Goal: Use online tool/utility: Utilize a website feature to perform a specific function

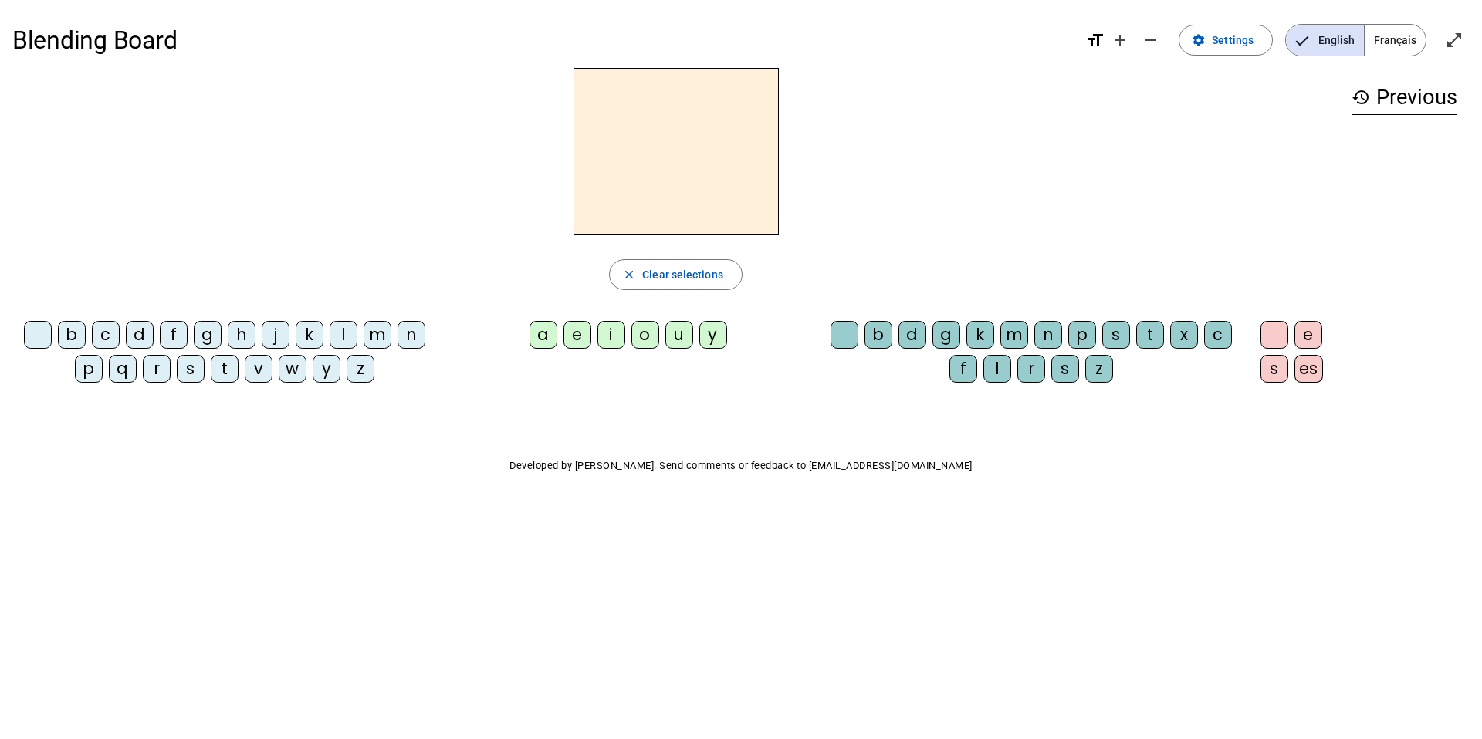
click at [376, 333] on div "m" at bounding box center [377, 335] width 28 height 28
click at [543, 333] on div "a" at bounding box center [543, 335] width 28 height 28
click at [225, 374] on div "t" at bounding box center [225, 369] width 28 height 28
click at [343, 340] on div "l" at bounding box center [344, 335] width 28 height 28
click at [110, 333] on div "c" at bounding box center [106, 335] width 28 height 28
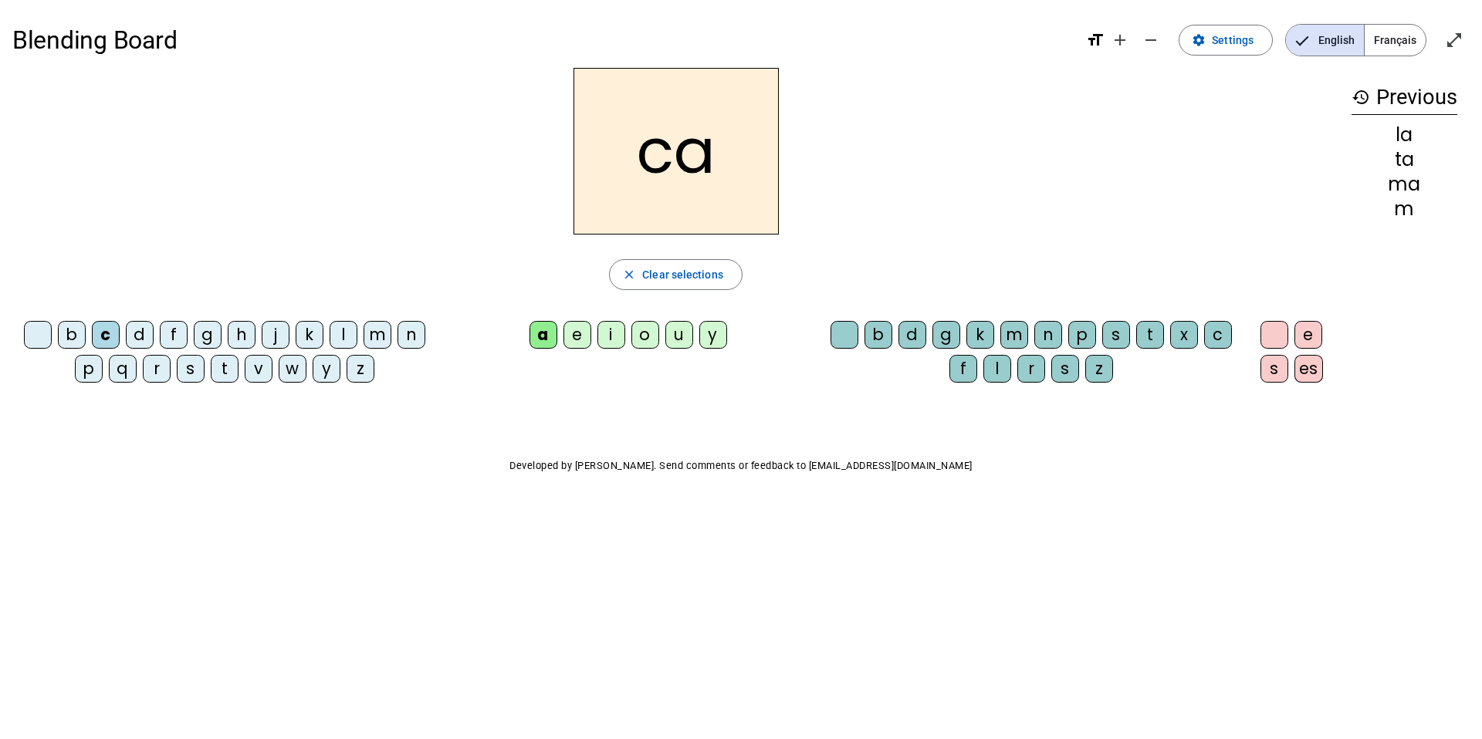
click at [330, 734] on body "Blending Board format_size add remove settings Settings English Français open_i…" at bounding box center [741, 369] width 1482 height 739
click at [191, 373] on div "s" at bounding box center [191, 369] width 28 height 28
click at [992, 373] on div "l" at bounding box center [997, 369] width 28 height 28
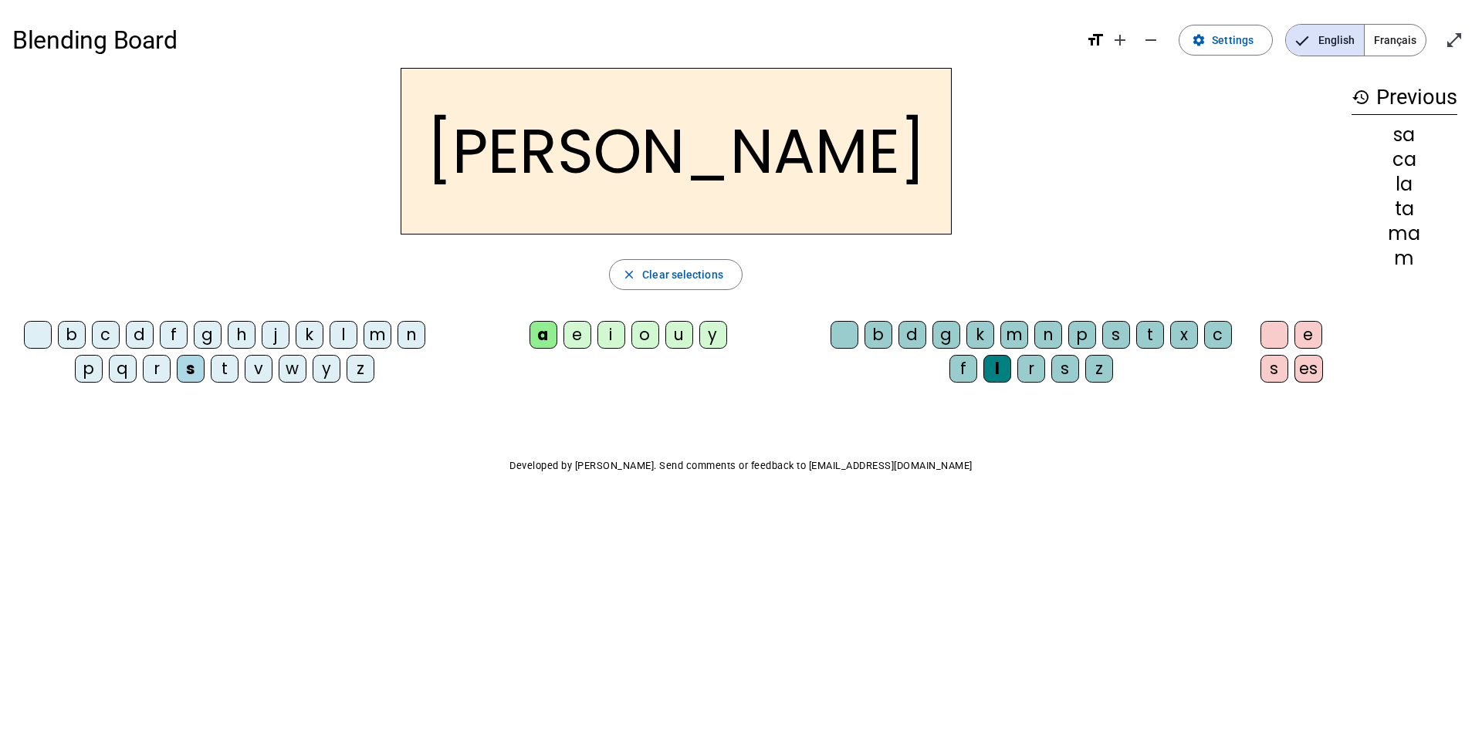
click at [62, 330] on div "b" at bounding box center [72, 335] width 28 height 28
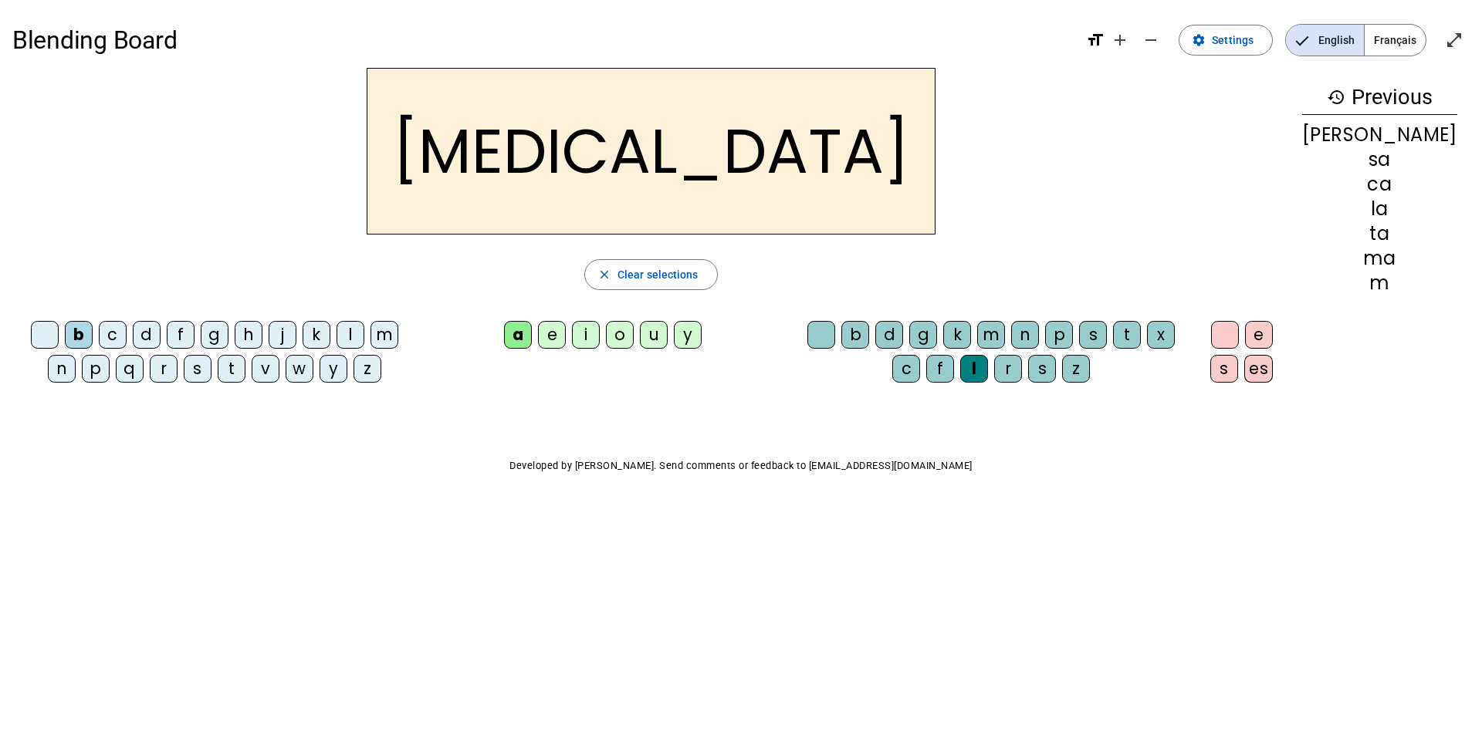
click at [383, 336] on div "m" at bounding box center [384, 335] width 28 height 28
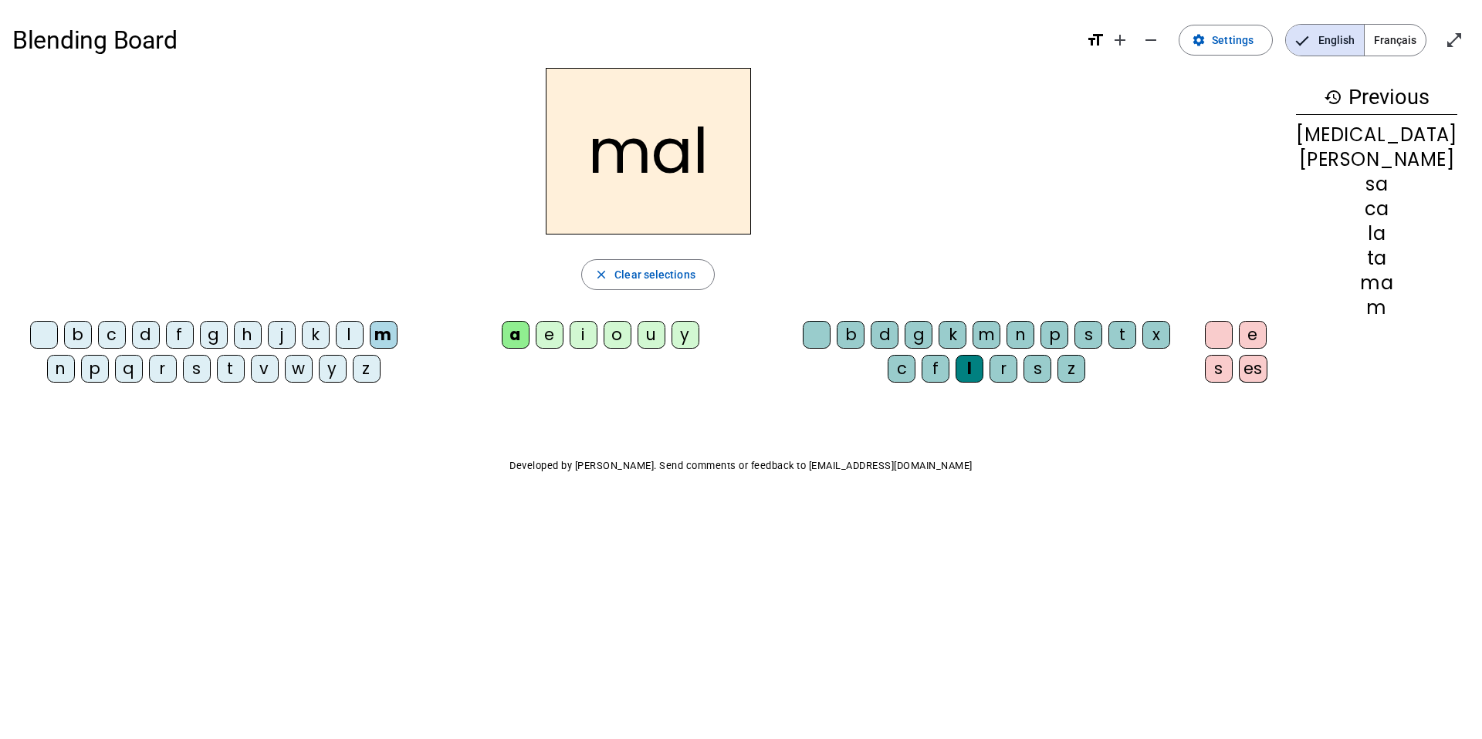
click at [563, 335] on div "e" at bounding box center [550, 335] width 28 height 28
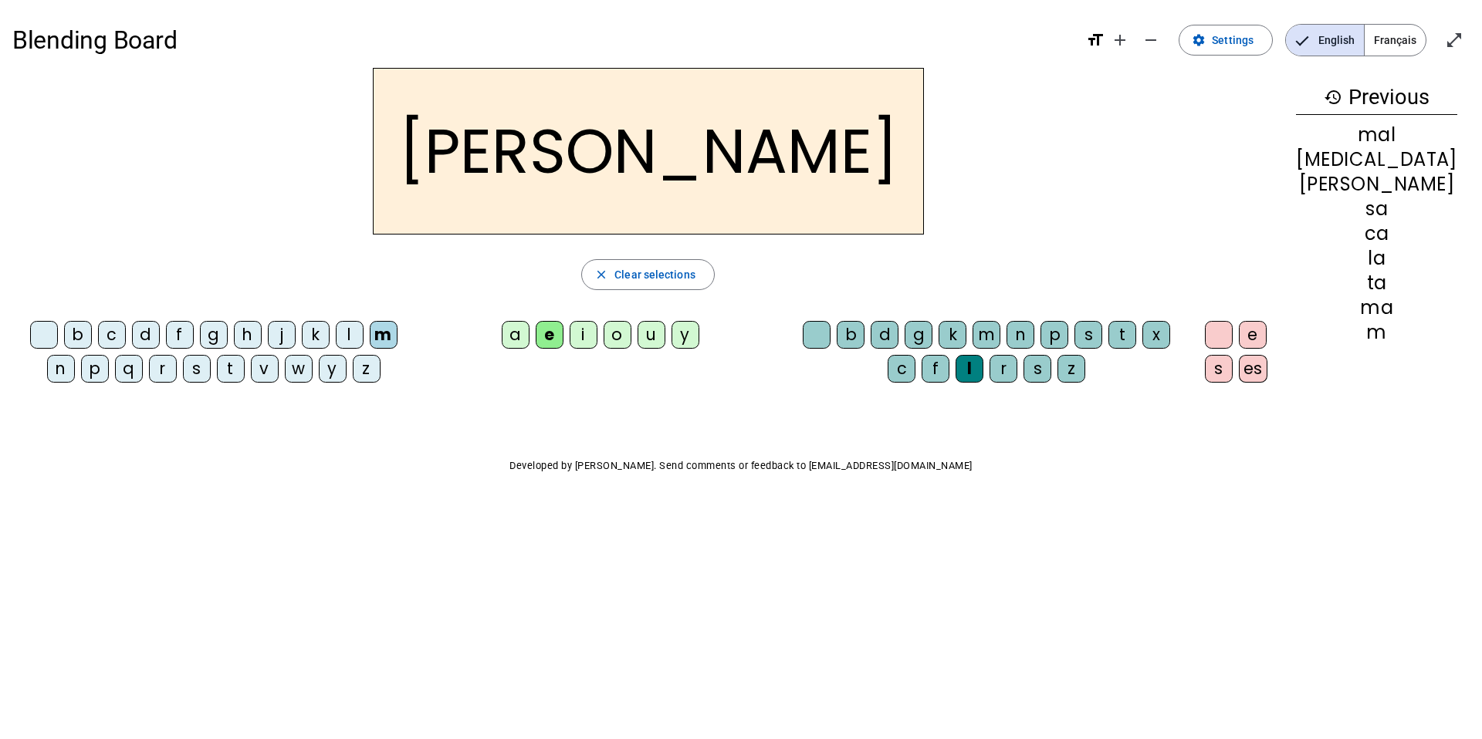
drag, startPoint x: 449, startPoint y: 607, endPoint x: 425, endPoint y: 599, distance: 25.1
click at [425, 599] on body "Blending Board format_size add remove settings Settings English Français open_i…" at bounding box center [741, 369] width 1482 height 739
drag, startPoint x: 461, startPoint y: 605, endPoint x: 426, endPoint y: 594, distance: 36.4
click at [426, 594] on body "Blending Board format_size add remove settings Settings English Français open_i…" at bounding box center [741, 369] width 1482 height 739
click at [597, 334] on div "i" at bounding box center [584, 335] width 28 height 28
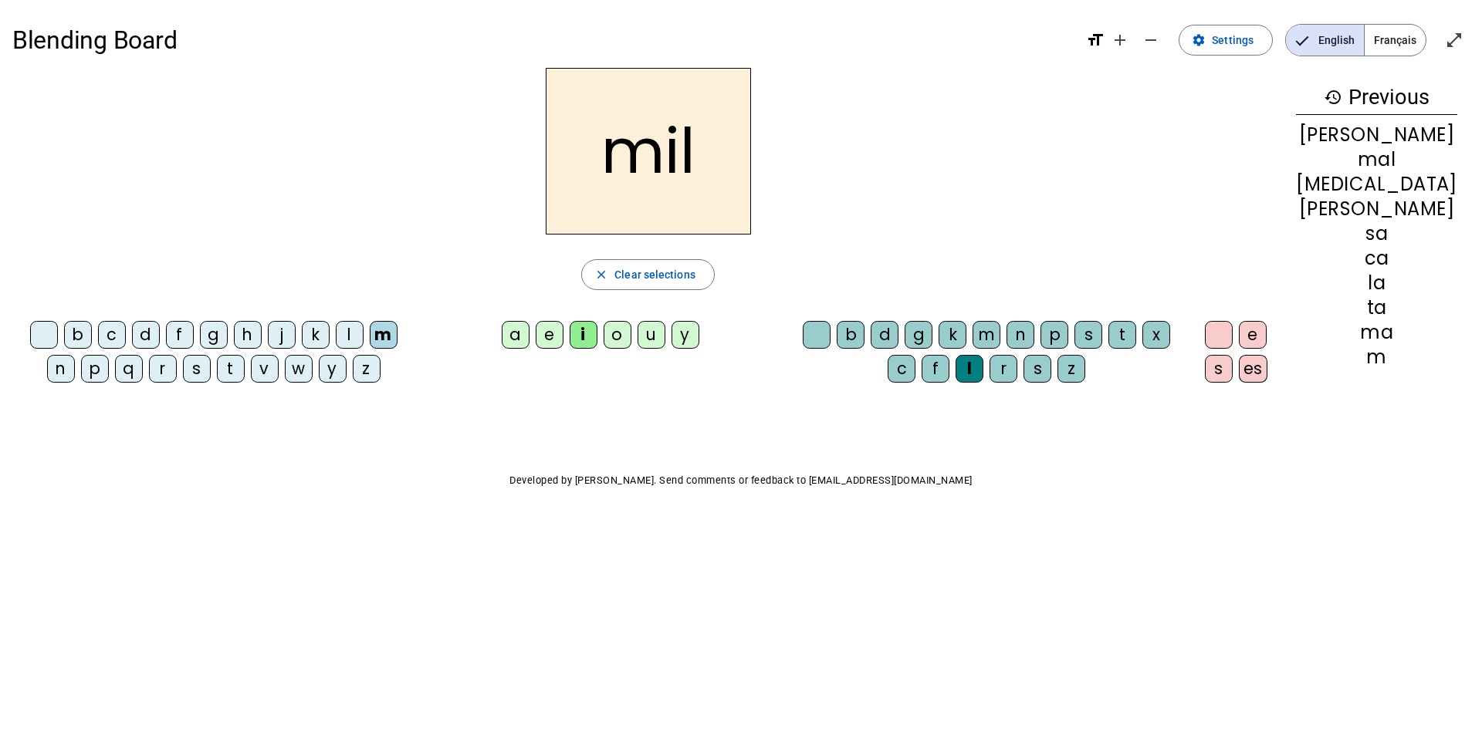
drag, startPoint x: 371, startPoint y: 617, endPoint x: 439, endPoint y: 621, distance: 68.0
click at [426, 624] on body "Blending Board format_size add remove settings Settings English Français open_i…" at bounding box center [741, 369] width 1482 height 739
drag, startPoint x: 439, startPoint y: 621, endPoint x: 467, endPoint y: 615, distance: 28.5
click at [467, 615] on body "Blending Board format_size add remove settings Settings English Français open_i…" at bounding box center [741, 369] width 1482 height 739
click at [187, 372] on div "s" at bounding box center [197, 369] width 28 height 28
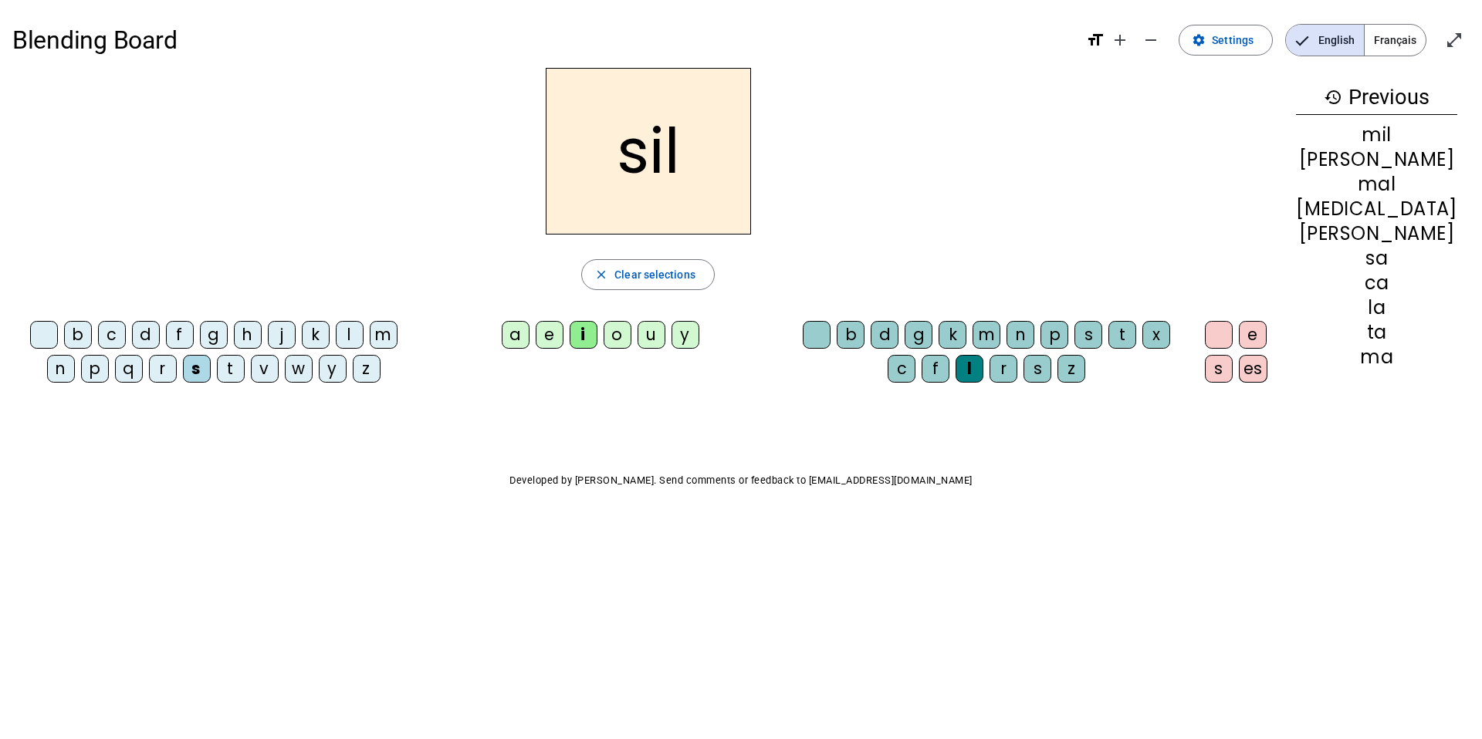
click at [376, 337] on div "m" at bounding box center [384, 335] width 28 height 28
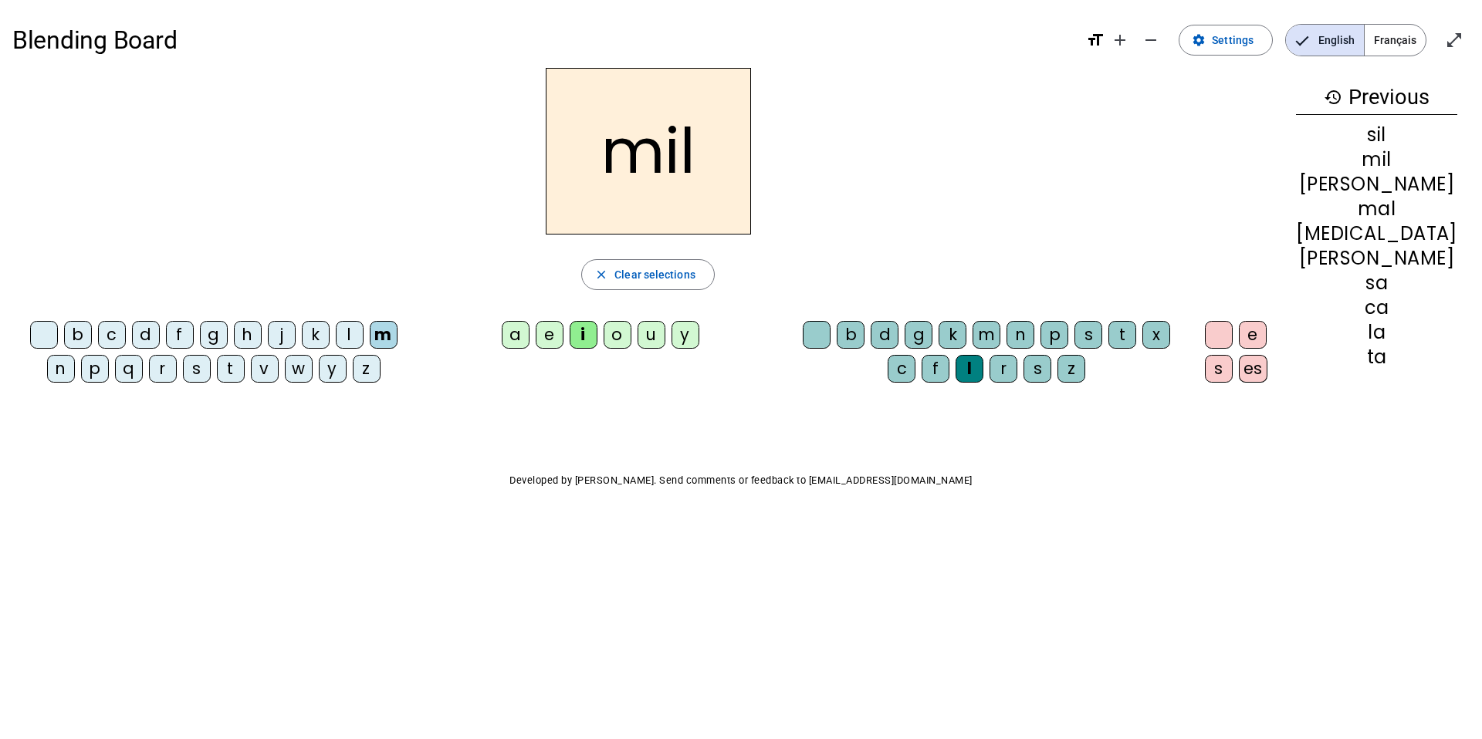
click at [665, 334] on div "u" at bounding box center [651, 335] width 28 height 28
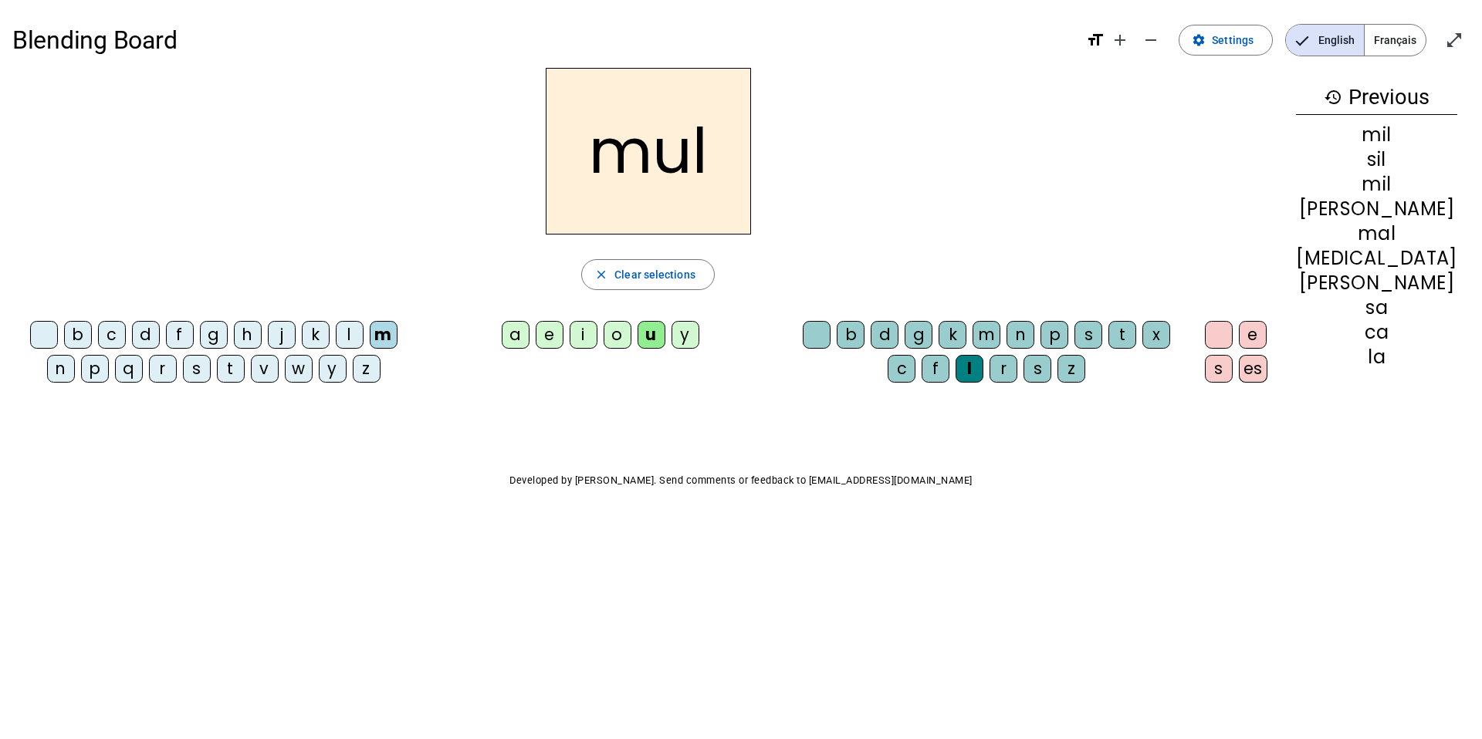
click at [1017, 380] on div "r" at bounding box center [1003, 369] width 28 height 28
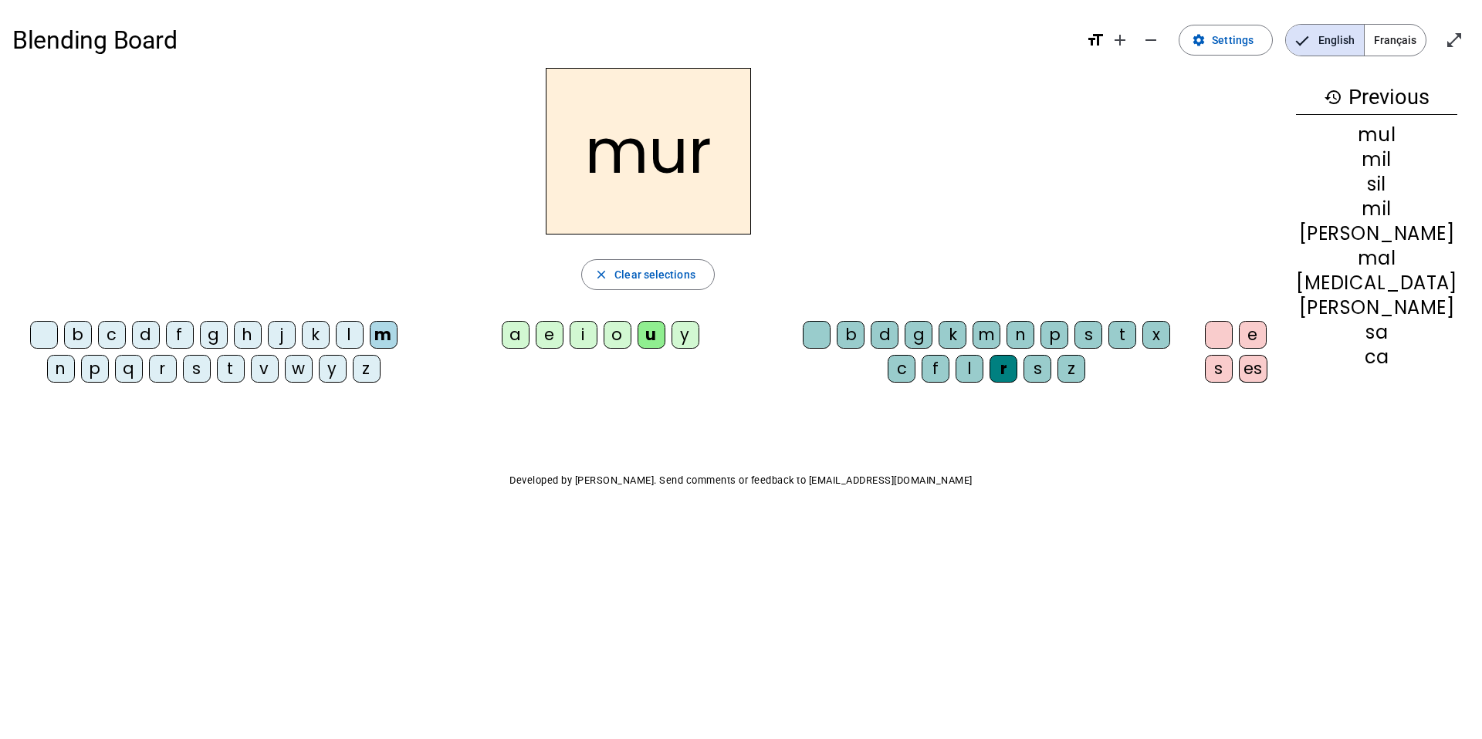
click at [64, 340] on div "mur close Clear selections b c d f g h j k l m n p q r s t v w y z a e i o u y …" at bounding box center [647, 239] width 1271 height 342
click at [64, 340] on div "b" at bounding box center [78, 335] width 28 height 28
click at [67, 340] on div "mur close Clear selections b c d f g h j k l m n p q r s t v w y z a e i o u y …" at bounding box center [647, 239] width 1271 height 342
click at [68, 340] on div "b" at bounding box center [78, 335] width 28 height 28
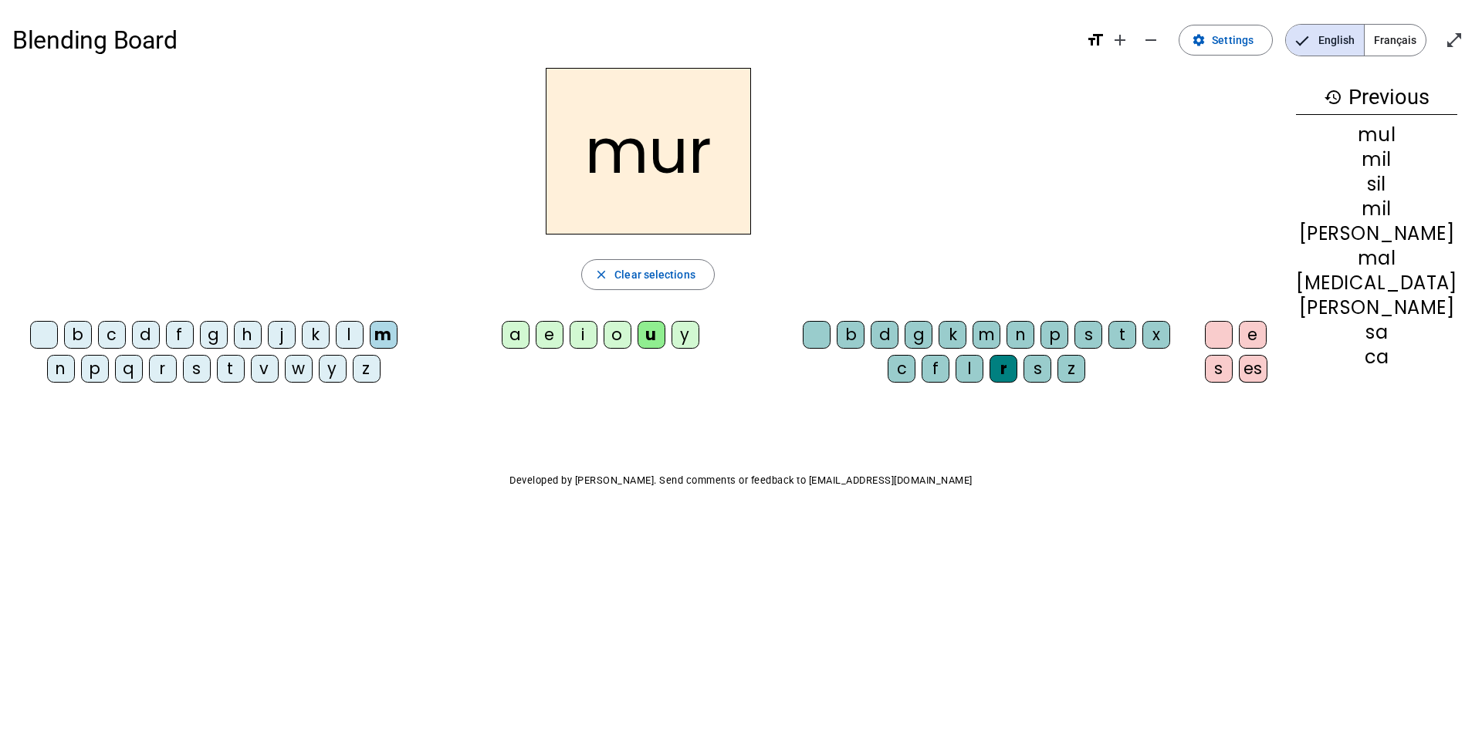
click at [68, 340] on div "b" at bounding box center [78, 335] width 28 height 28
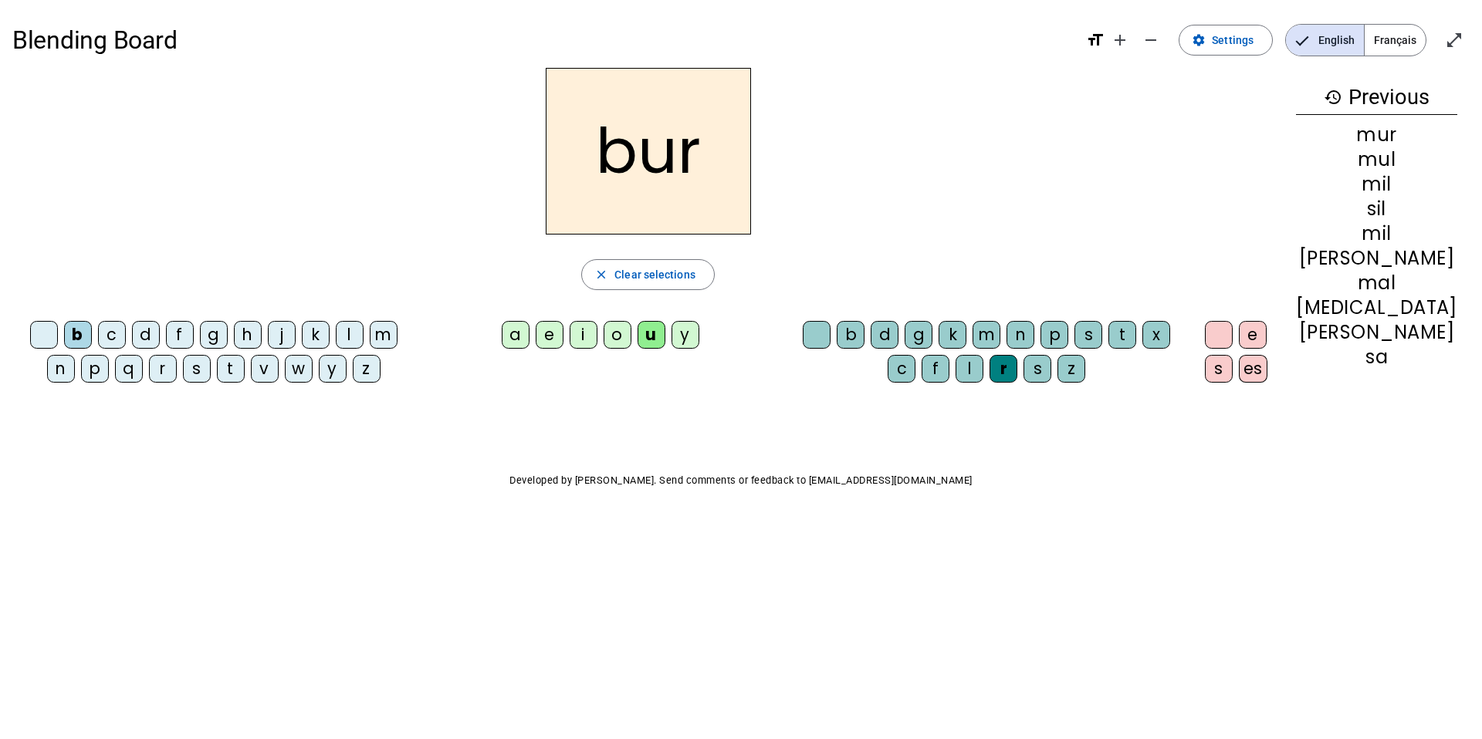
click at [59, 399] on div "bur close Clear selections b c d f g h j k l m n p q r s t v w y z a e i o u y …" at bounding box center [647, 239] width 1271 height 342
click at [140, 341] on div "d" at bounding box center [146, 335] width 28 height 28
